Goal: Information Seeking & Learning: Find specific fact

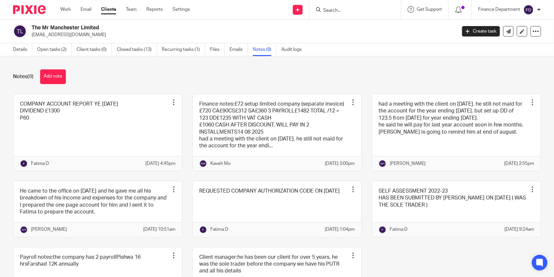
click at [96, 77] on div "Notes (8) Add note" at bounding box center [277, 76] width 528 height 15
click at [25, 50] on link "Details" at bounding box center [22, 49] width 19 height 13
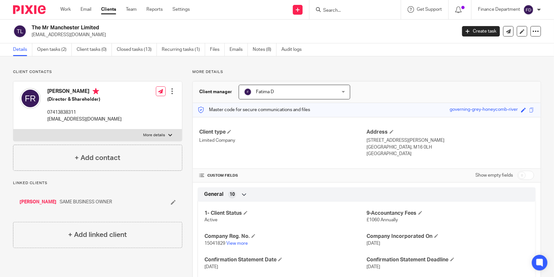
drag, startPoint x: 158, startPoint y: 134, endPoint x: 147, endPoint y: 133, distance: 11.7
click at [156, 134] on p "More details" at bounding box center [154, 135] width 22 height 5
click at [13, 129] on input "More details" at bounding box center [13, 129] width 0 height 0
checkbox input "true"
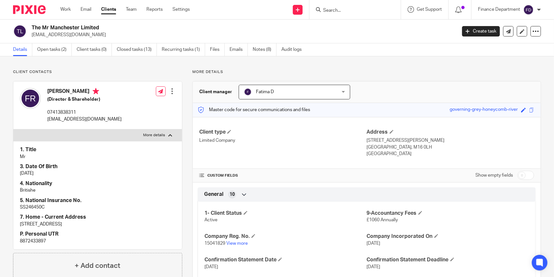
click at [171, 91] on div at bounding box center [172, 91] width 7 height 7
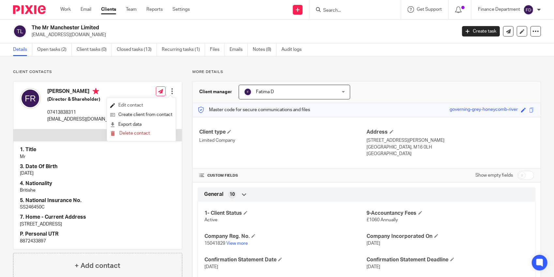
click at [145, 103] on link "Edit contact" at bounding box center [141, 105] width 62 height 9
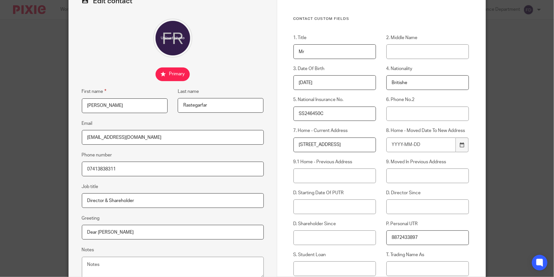
scroll to position [33, 0]
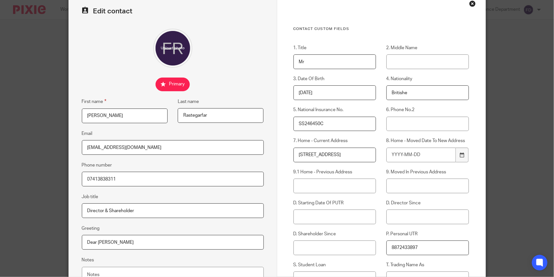
click at [411, 94] on input "Britishe" at bounding box center [427, 92] width 83 height 15
type input "British"
click at [415, 20] on div "Contact Custom fields 1. Title Mr 2. Middle Name 3. Date Of Birth 04/03/1986 4.…" at bounding box center [381, 205] width 208 height 422
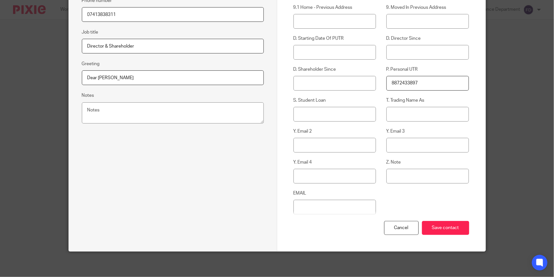
scroll to position [197, 0]
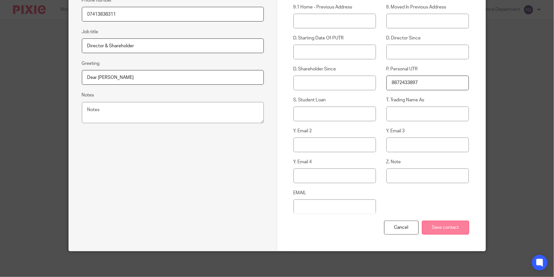
click at [443, 230] on input "Save contact" at bounding box center [445, 228] width 47 height 14
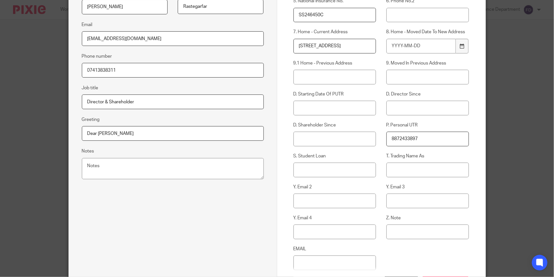
scroll to position [165, 0]
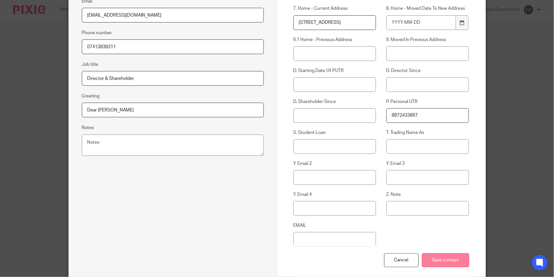
click at [435, 260] on input "Save contact" at bounding box center [445, 260] width 47 height 14
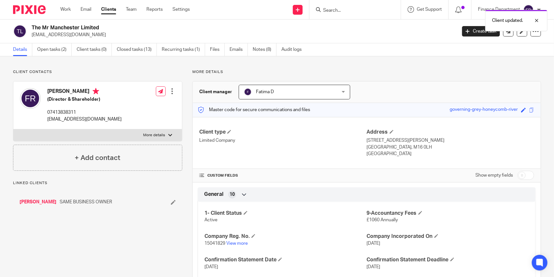
click at [173, 92] on div at bounding box center [172, 91] width 7 height 7
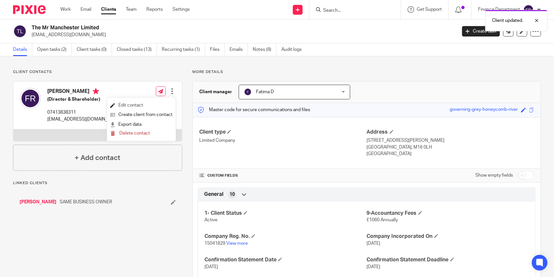
click at [141, 104] on link "Edit contact" at bounding box center [141, 105] width 62 height 9
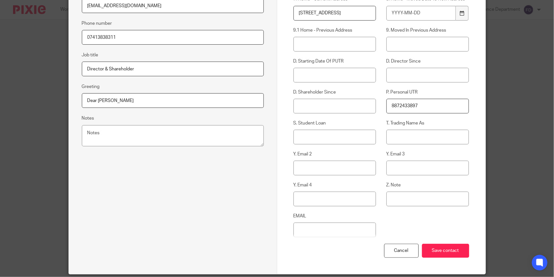
scroll to position [197, 0]
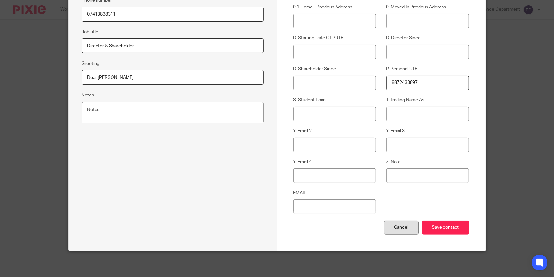
click at [391, 229] on div "Cancel" at bounding box center [401, 228] width 35 height 14
click at [396, 233] on div "Cancel" at bounding box center [401, 228] width 35 height 14
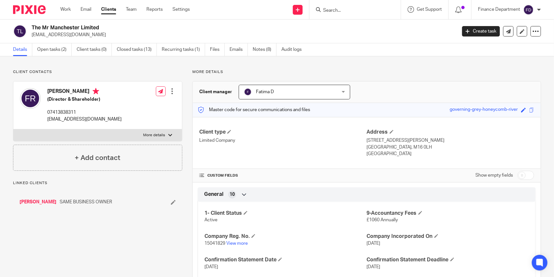
click at [71, 35] on p "[EMAIL_ADDRESS][DOMAIN_NAME]" at bounding box center [242, 35] width 420 height 7
click at [70, 35] on p "[EMAIL_ADDRESS][DOMAIN_NAME]" at bounding box center [242, 35] width 420 height 7
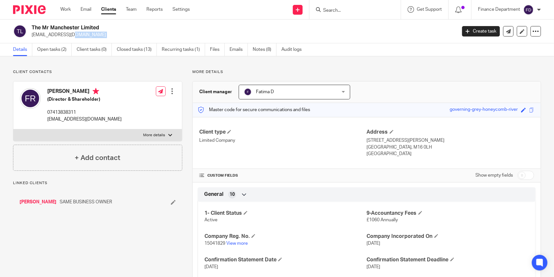
click at [70, 35] on p "[EMAIL_ADDRESS][DOMAIN_NAME]" at bounding box center [242, 35] width 420 height 7
copy main "frastegar86@yahoo.co.uk Create task Update from Companies House Export data Mer…"
paste input "[EMAIL_ADDRESS][DOMAIN_NAME]"
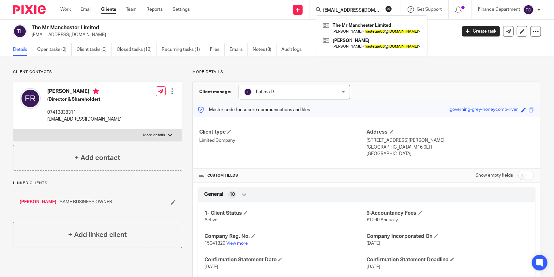
type input "[EMAIL_ADDRESS][DOMAIN_NAME]"
drag, startPoint x: 270, startPoint y: 33, endPoint x: 254, endPoint y: 33, distance: 16.9
click at [270, 33] on p "[EMAIL_ADDRESS][DOMAIN_NAME]" at bounding box center [242, 35] width 420 height 7
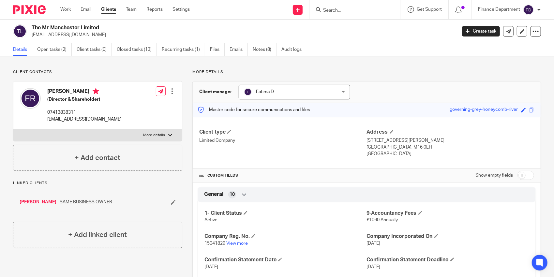
click at [326, 14] on div at bounding box center [354, 9] width 91 height 19
paste input "[EMAIL_ADDRESS][DOMAIN_NAME]"
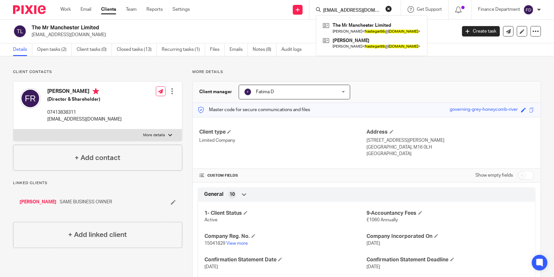
type input "[EMAIL_ADDRESS][DOMAIN_NAME]"
click at [273, 22] on div "The Mr Manchester Limited frastegar86@yahoo.co.uk Create task Update from Compa…" at bounding box center [277, 32] width 554 height 24
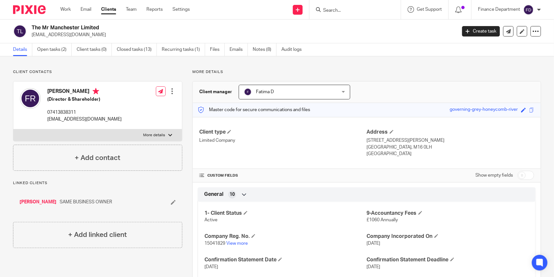
click at [335, 8] on input "Search" at bounding box center [351, 11] width 59 height 6
click at [106, 138] on label "More details" at bounding box center [97, 135] width 168 height 12
click at [13, 129] on input "More details" at bounding box center [13, 129] width 0 height 0
checkbox input "true"
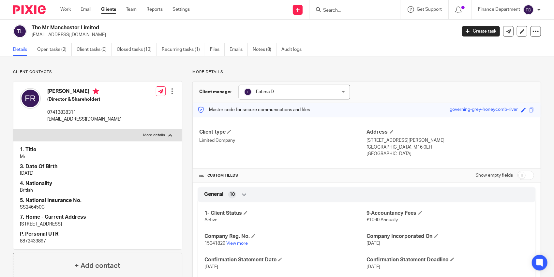
click at [37, 240] on p "8872433897" at bounding box center [97, 241] width 155 height 7
copy div "8872433897"
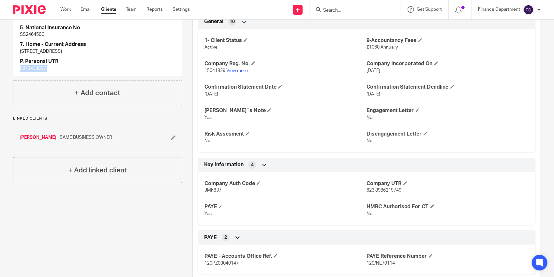
scroll to position [228, 0]
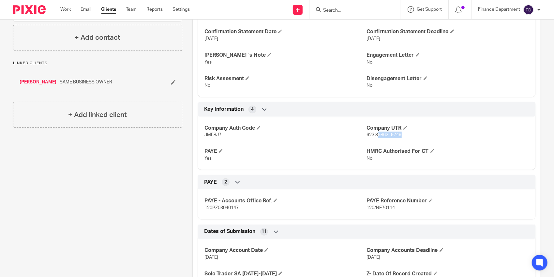
drag, startPoint x: 374, startPoint y: 133, endPoint x: 401, endPoint y: 134, distance: 27.7
click at [401, 134] on p "623 8986219749" at bounding box center [448, 135] width 162 height 7
drag, startPoint x: 390, startPoint y: 133, endPoint x: 373, endPoint y: 134, distance: 16.7
click at [373, 134] on p "623 8986219749" at bounding box center [448, 135] width 162 height 7
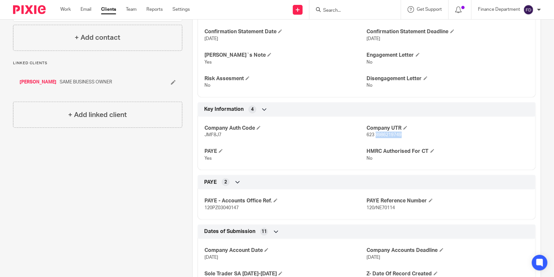
copy span "8986219749"
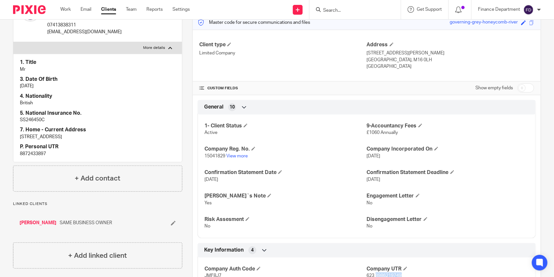
scroll to position [0, 0]
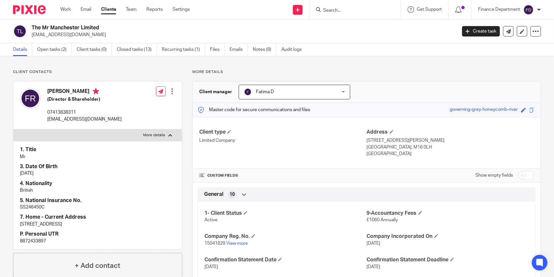
paste input "8986219749"
type input "8986219749"
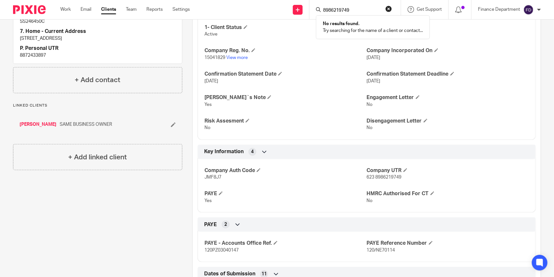
scroll to position [191, 0]
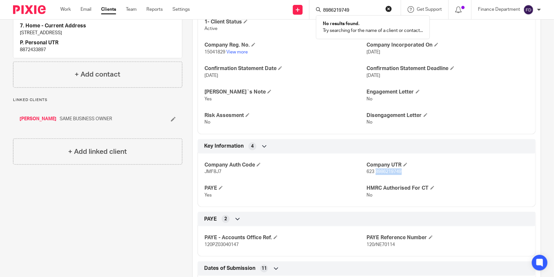
drag, startPoint x: 372, startPoint y: 169, endPoint x: 401, endPoint y: 170, distance: 29.0
click at [401, 170] on p "623 8986219749" at bounding box center [448, 171] width 162 height 7
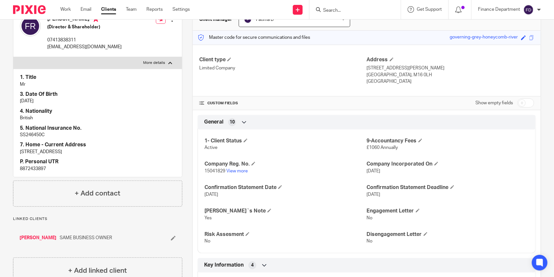
scroll to position [196, 0]
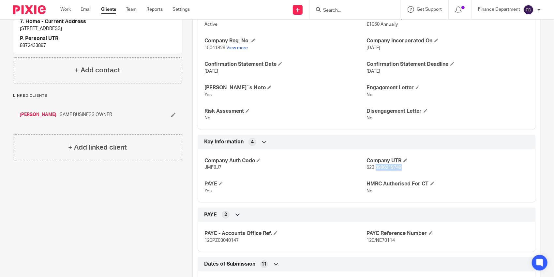
copy span "8986219749"
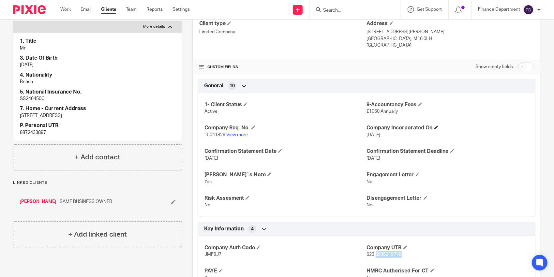
scroll to position [0, 0]
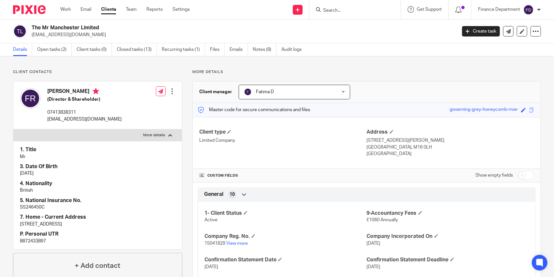
paste input "8986219749"
type input "8986219749"
click at [114, 11] on link "Clients" at bounding box center [108, 9] width 15 height 7
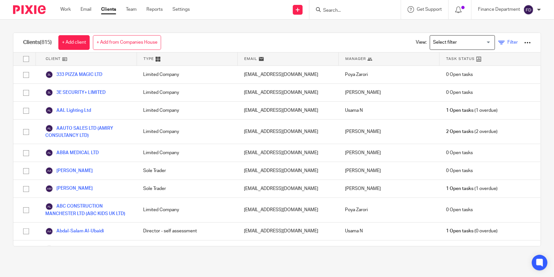
click at [507, 40] on span "Filter" at bounding box center [512, 42] width 10 height 5
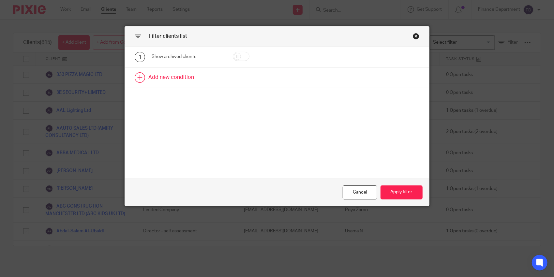
click at [172, 79] on link at bounding box center [277, 77] width 304 height 20
click at [187, 78] on div "Field" at bounding box center [183, 80] width 52 height 14
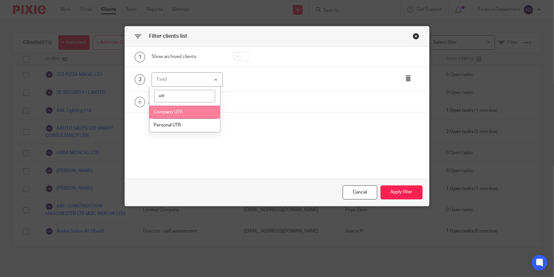
click at [175, 111] on span "Company UTR" at bounding box center [167, 112] width 29 height 5
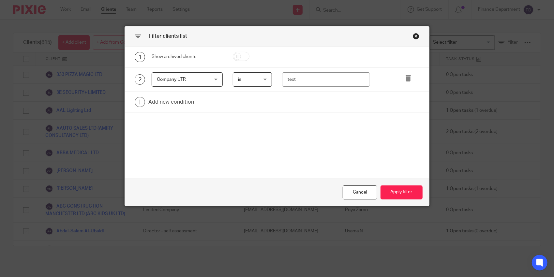
click at [209, 78] on div "Company UTR Company UTR" at bounding box center [187, 79] width 71 height 15
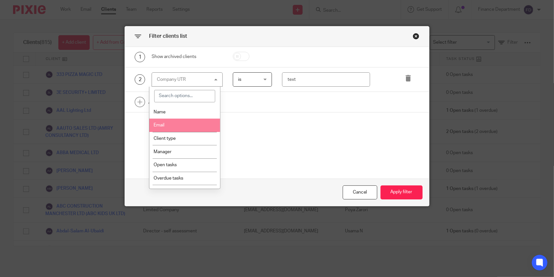
click at [167, 124] on li "Email" at bounding box center [184, 125] width 70 height 13
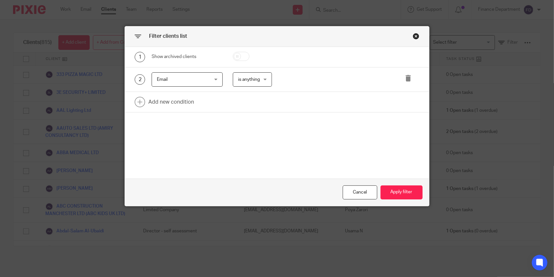
click at [248, 80] on span "is anything" at bounding box center [249, 79] width 22 height 5
click at [223, 138] on div "1 Show archived clients 2 Email Email Name Email Client type Manager Open tasks…" at bounding box center [277, 113] width 304 height 132
click at [244, 78] on span "is anything" at bounding box center [249, 79] width 22 height 5
click at [209, 76] on div "Email Email" at bounding box center [187, 79] width 71 height 15
type input "ema"
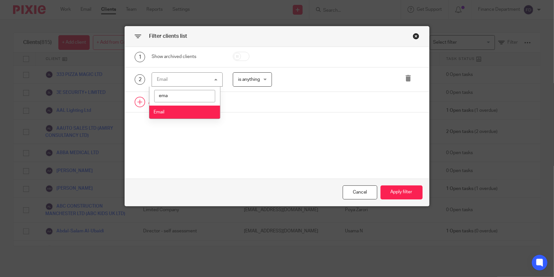
drag, startPoint x: 185, startPoint y: 98, endPoint x: 141, endPoint y: 92, distance: 44.1
click at [142, 92] on div "1 Show archived clients 2 Email Email ema Email email is anything is anything i…" at bounding box center [277, 80] width 304 height 66
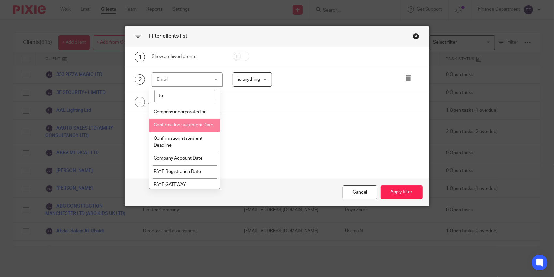
type input "t"
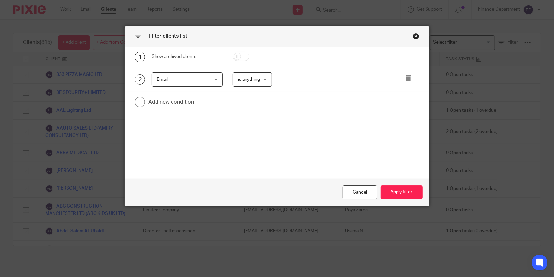
click at [216, 231] on div "Filter clients list 1 Show archived clients 2 Email Email Name Email Client typ…" at bounding box center [277, 138] width 554 height 277
click at [413, 35] on div "Close this dialog window" at bounding box center [416, 36] width 7 height 7
